Goal: Transaction & Acquisition: Purchase product/service

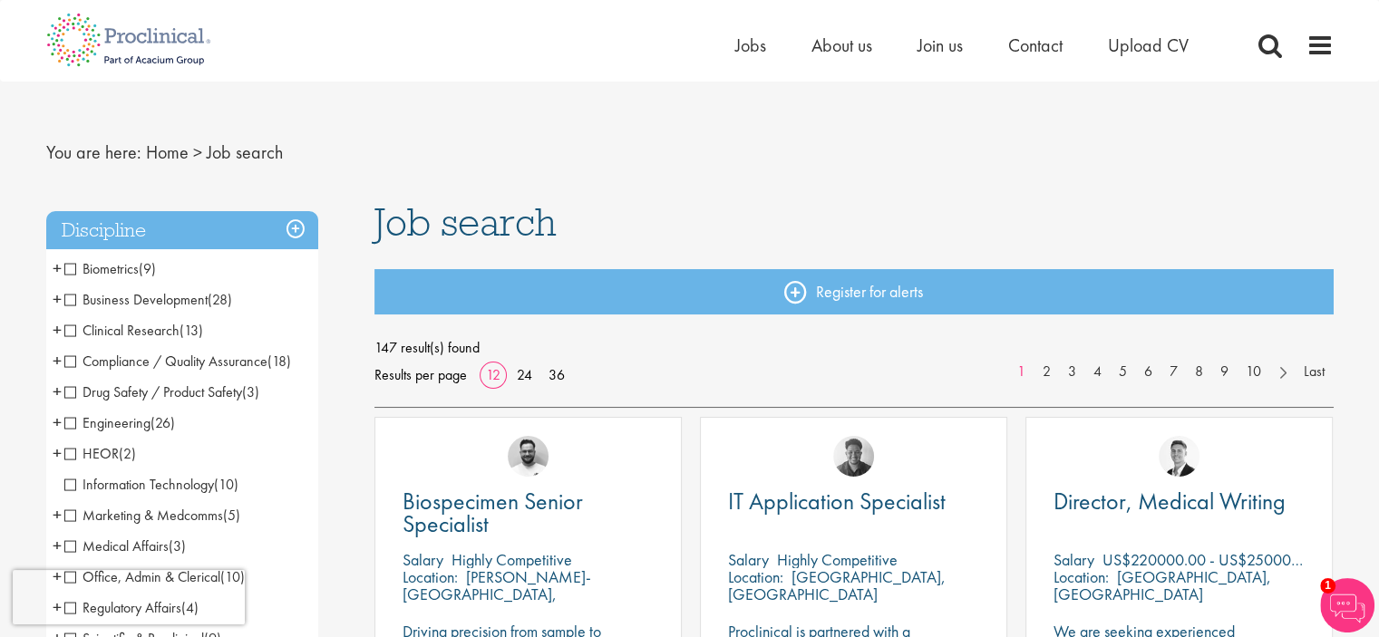
scroll to position [4, 0]
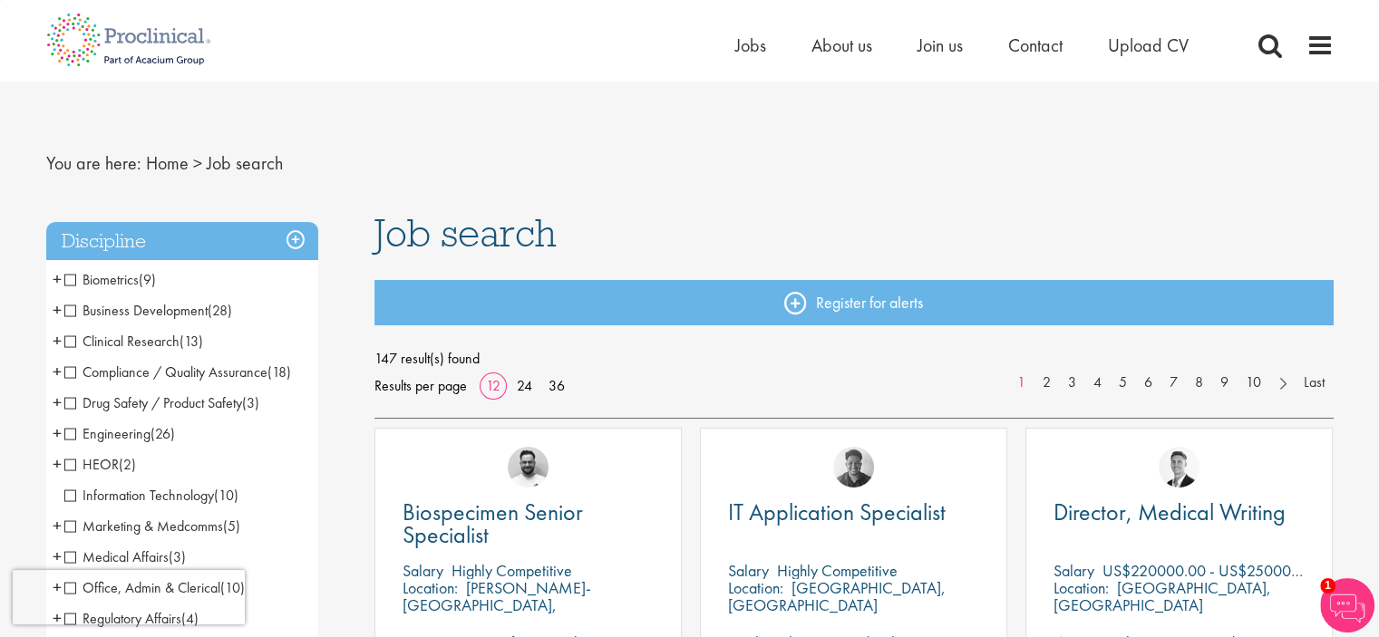
click at [1268, 43] on span at bounding box center [1269, 45] width 27 height 27
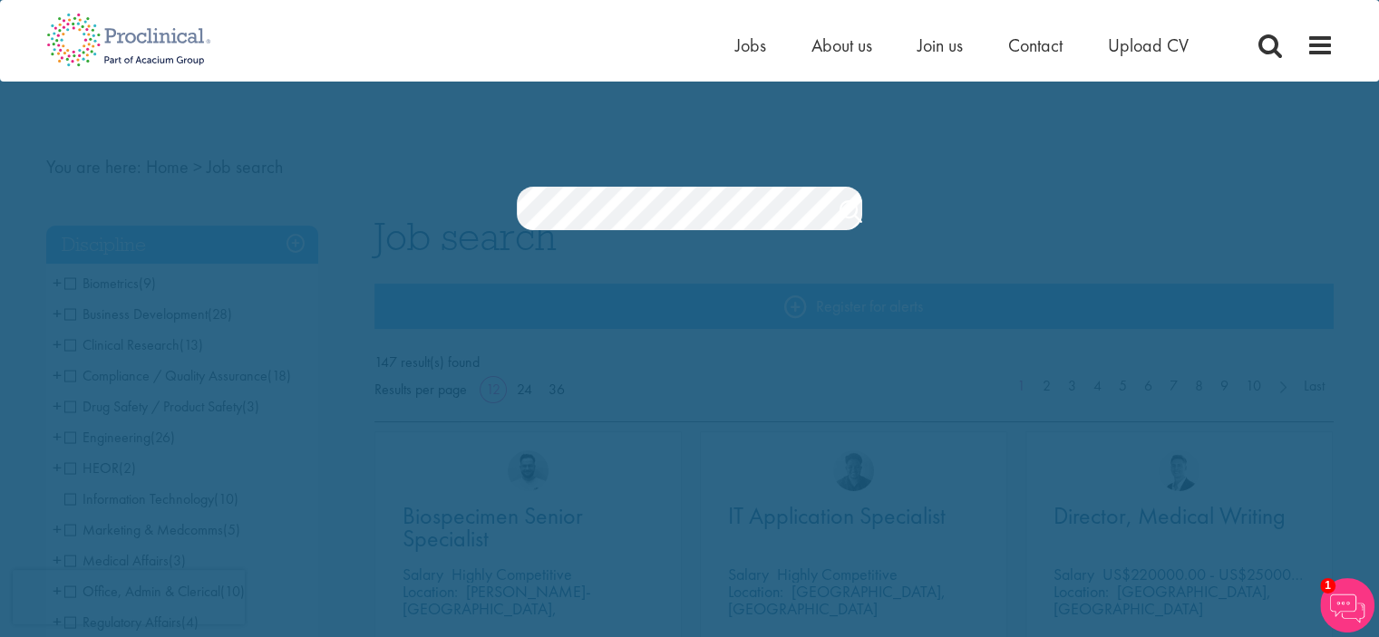
scroll to position [0, 0]
click at [841, 214] on link "Search" at bounding box center [850, 214] width 23 height 36
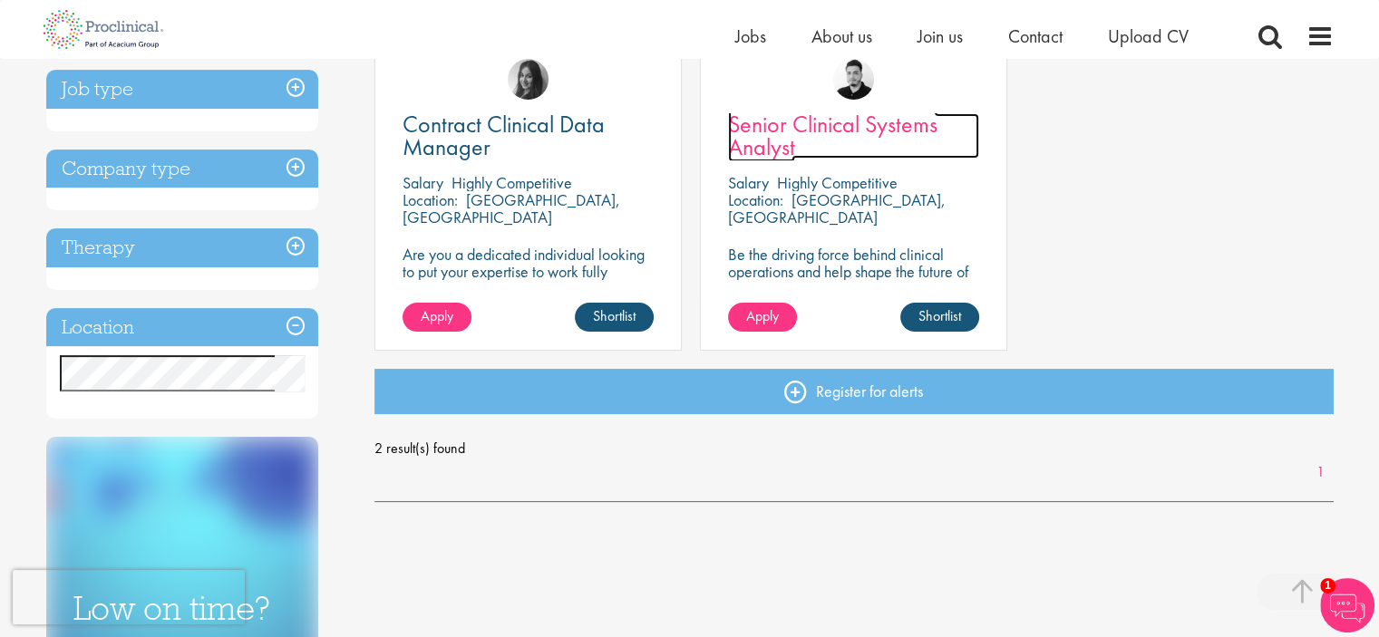
click at [764, 130] on span "Senior Clinical Systems Analyst" at bounding box center [832, 135] width 209 height 53
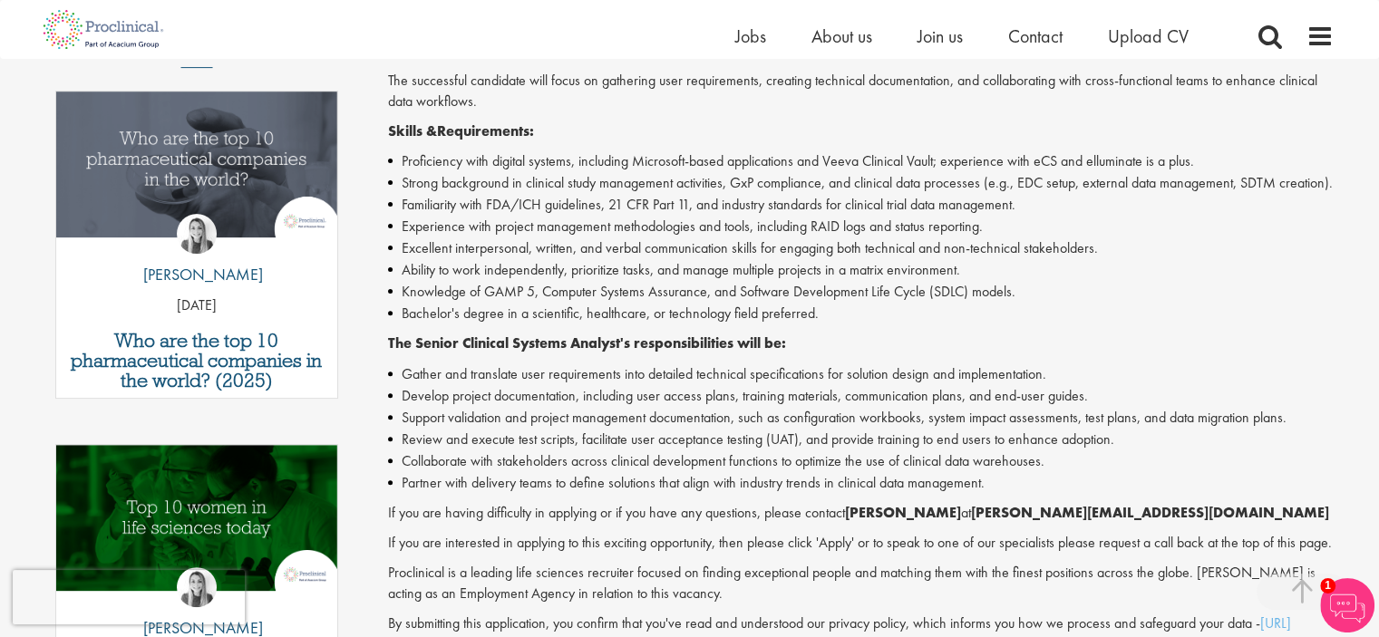
scroll to position [557, 0]
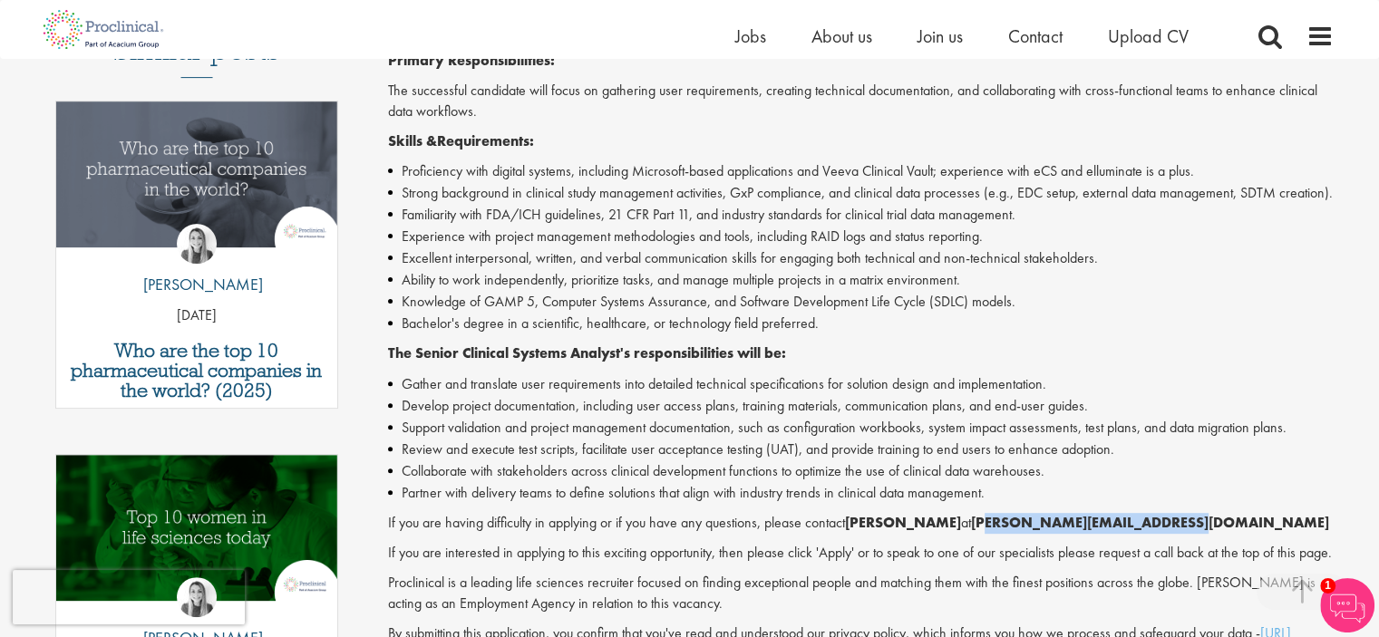
drag, startPoint x: 1022, startPoint y: 545, endPoint x: 1225, endPoint y: 546, distance: 203.0
click at [1225, 534] on p "If you are having difficulty in applying or if you have any questions, please c…" at bounding box center [860, 523] width 945 height 21
drag, startPoint x: 1175, startPoint y: 564, endPoint x: 1100, endPoint y: 558, distance: 74.5
click at [1170, 564] on p "If you are interested in applying to this exciting opportunity, then please cli…" at bounding box center [860, 553] width 945 height 21
drag, startPoint x: 1020, startPoint y: 543, endPoint x: 1233, endPoint y: 536, distance: 213.1
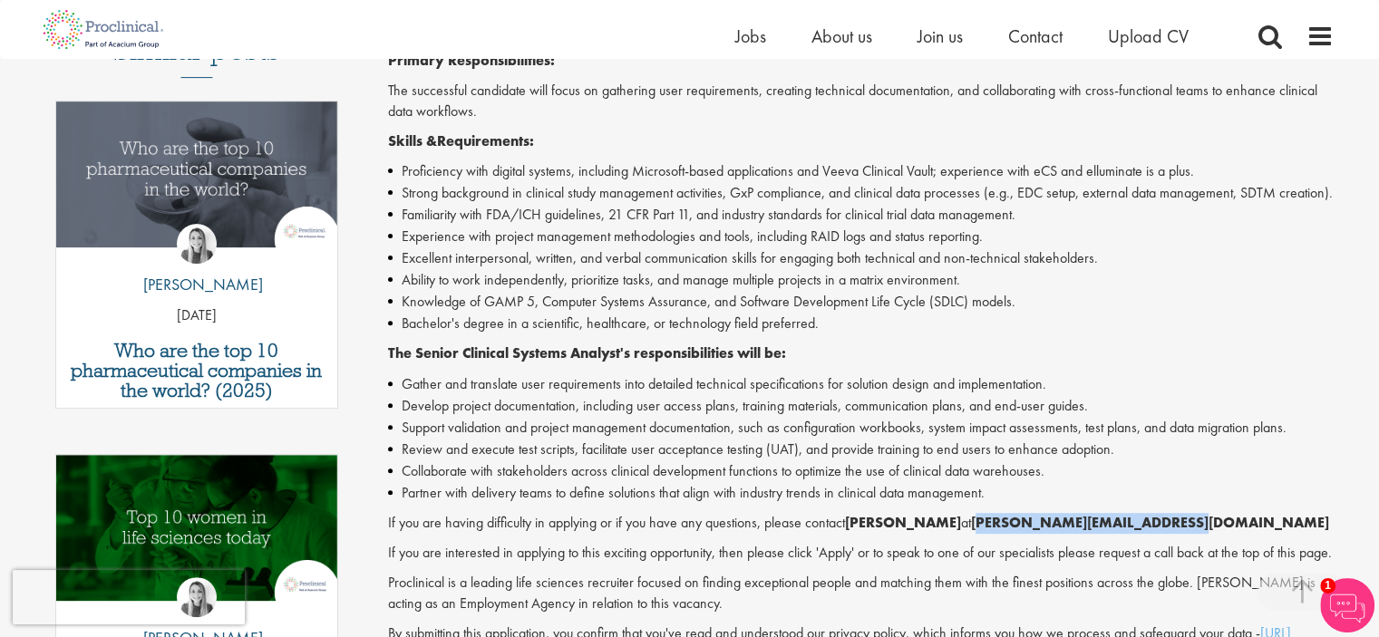
click at [1233, 534] on p "If you are having difficulty in applying or if you have any questions, please c…" at bounding box center [860, 523] width 945 height 21
copy strong "a.maldonado@proclinical.com"
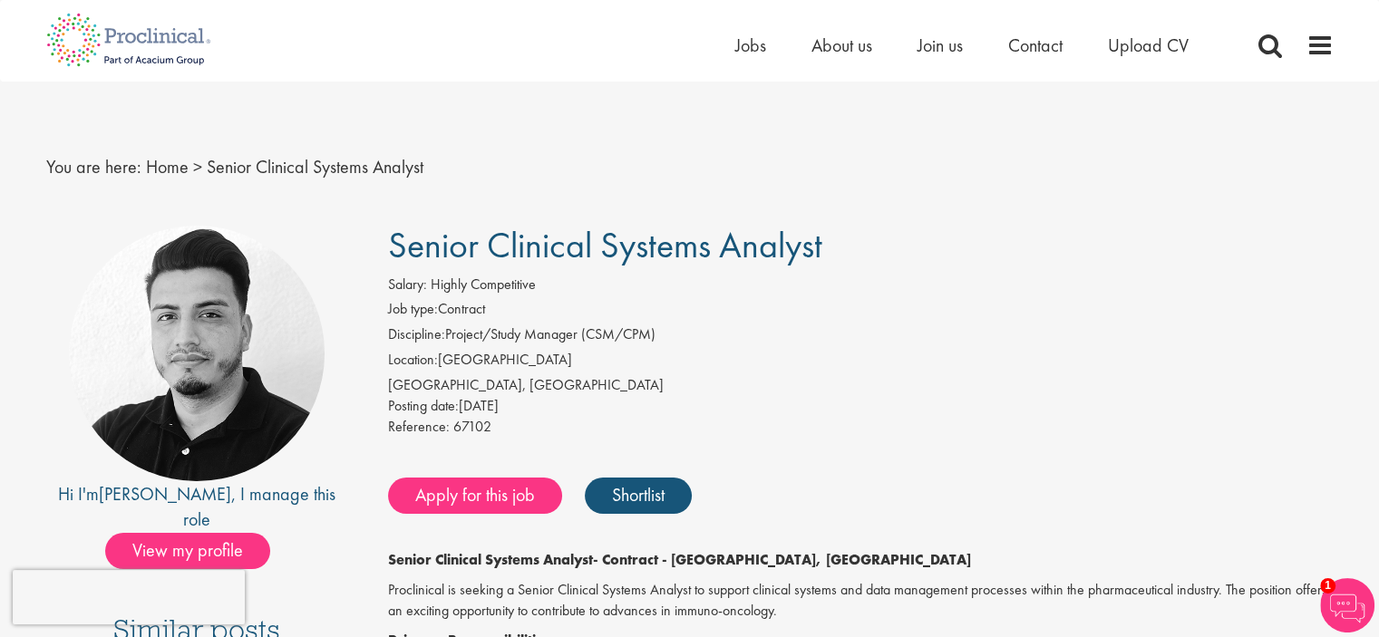
drag, startPoint x: 388, startPoint y: 242, endPoint x: 841, endPoint y: 245, distance: 453.2
click at [841, 245] on h1 "Senior Clinical Systems Analyst" at bounding box center [860, 246] width 945 height 40
copy span "Senior Clinical Systems Analyst"
click at [581, 353] on li "Location: United States" at bounding box center [860, 362] width 945 height 25
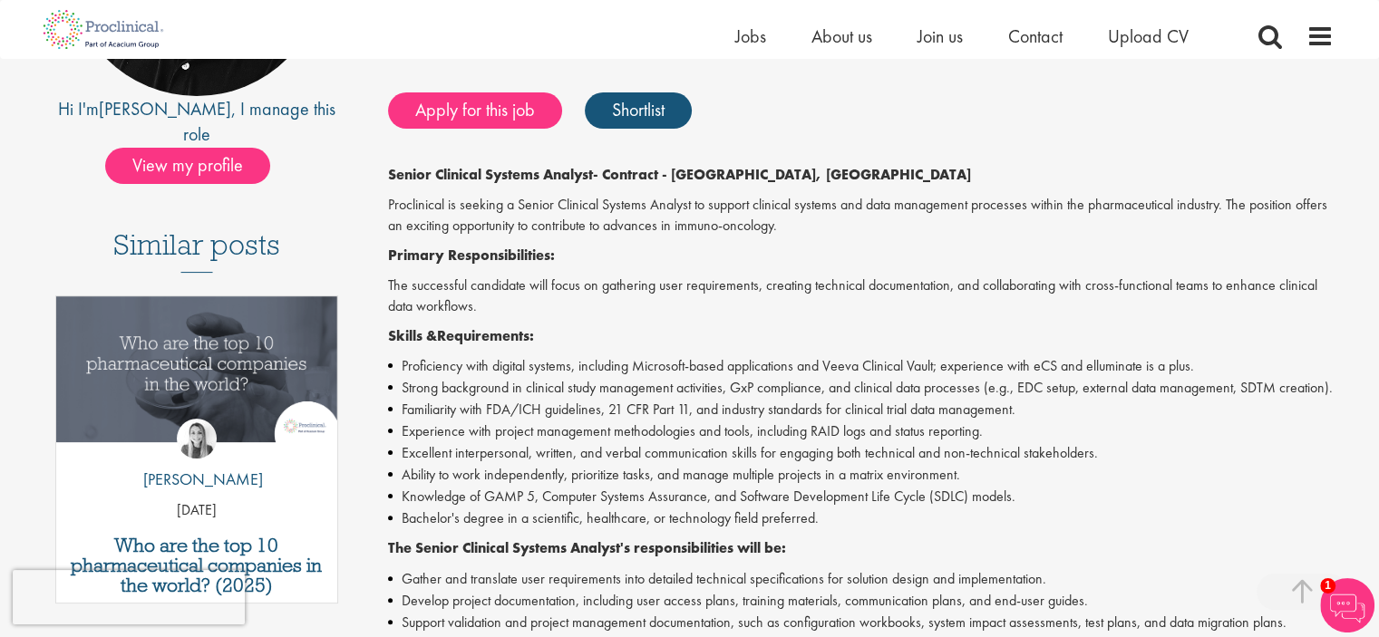
click at [596, 255] on p "Primary Responsibilities:" at bounding box center [860, 256] width 945 height 21
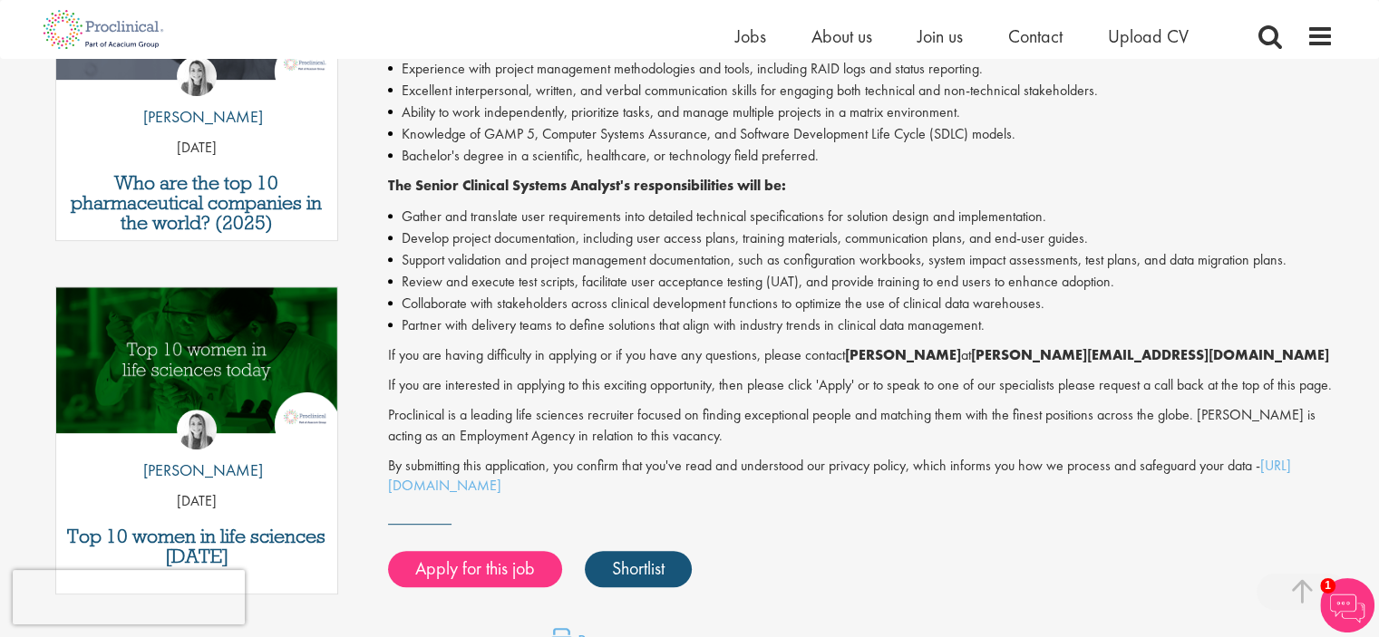
scroll to position [0, 0]
